Goal: Find contact information: Obtain details needed to contact an individual or organization

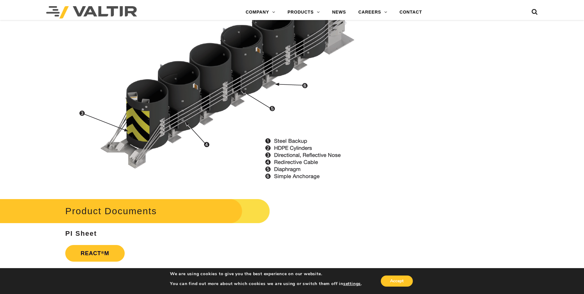
scroll to position [770, 0]
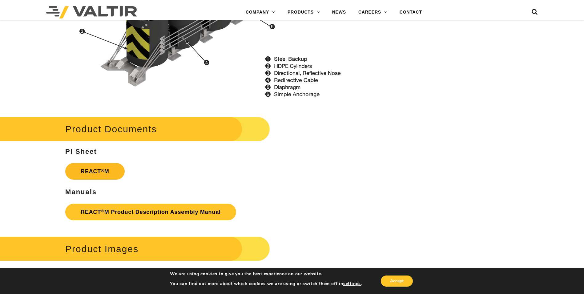
click at [98, 177] on link "REACT ® M" at bounding box center [94, 171] width 59 height 17
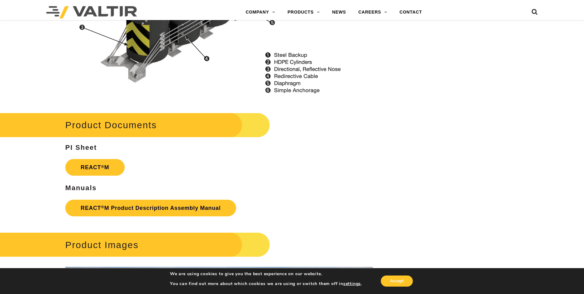
scroll to position [801, 0]
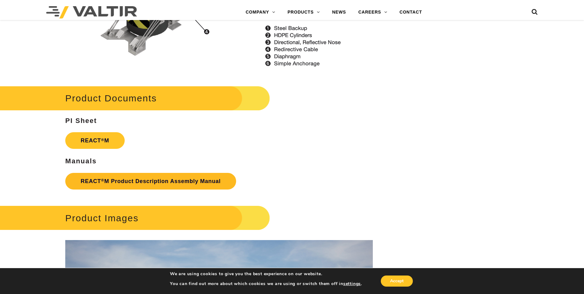
click at [166, 175] on link "REACT ® M Product Description Assembly Manual" at bounding box center [150, 181] width 171 height 17
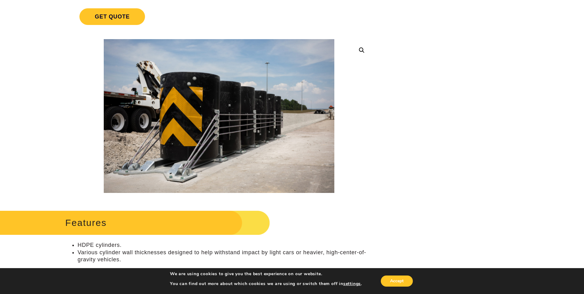
scroll to position [123, 0]
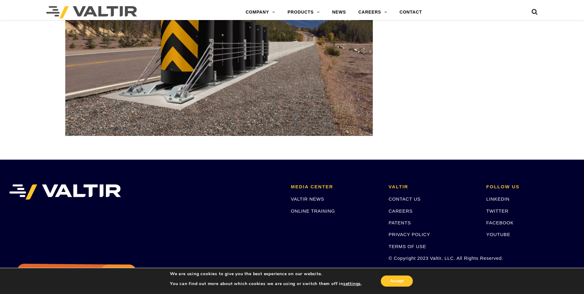
scroll to position [2156, 0]
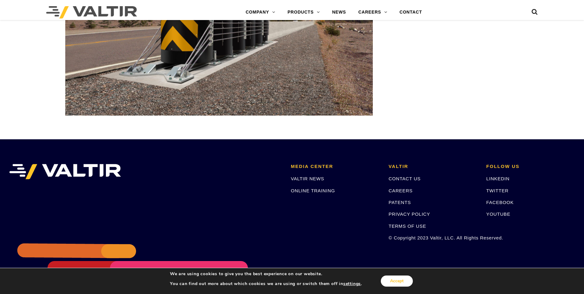
click at [400, 278] on button "Accept" at bounding box center [397, 280] width 32 height 11
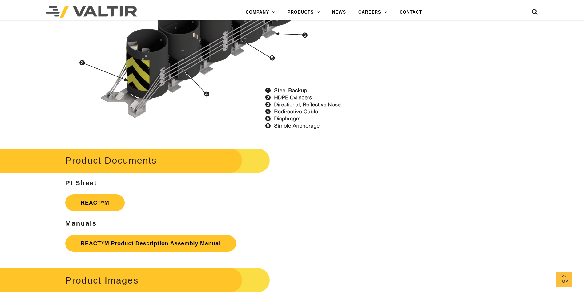
scroll to position [739, 0]
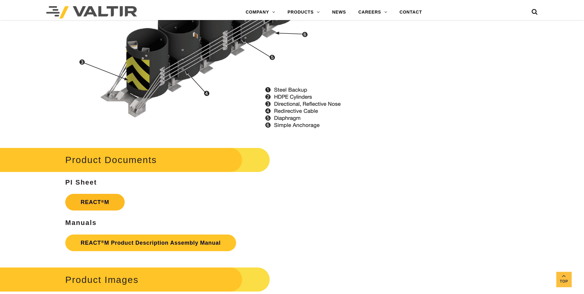
click at [79, 203] on link "REACT ® M" at bounding box center [94, 202] width 59 height 17
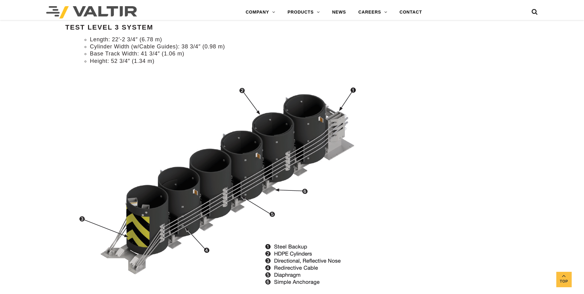
scroll to position [585, 0]
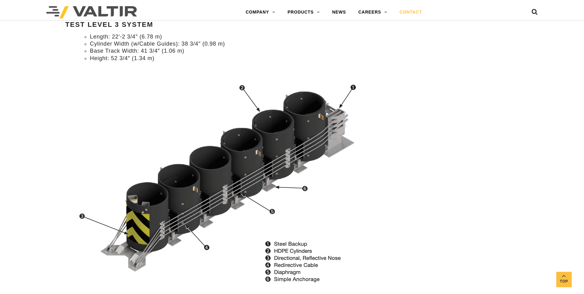
click at [417, 11] on link "CONTACT" at bounding box center [411, 12] width 35 height 12
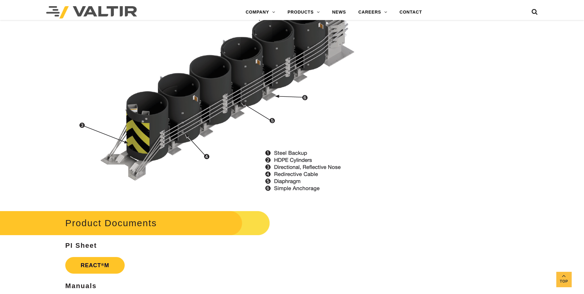
scroll to position [678, 0]
